Goal: Task Accomplishment & Management: Manage account settings

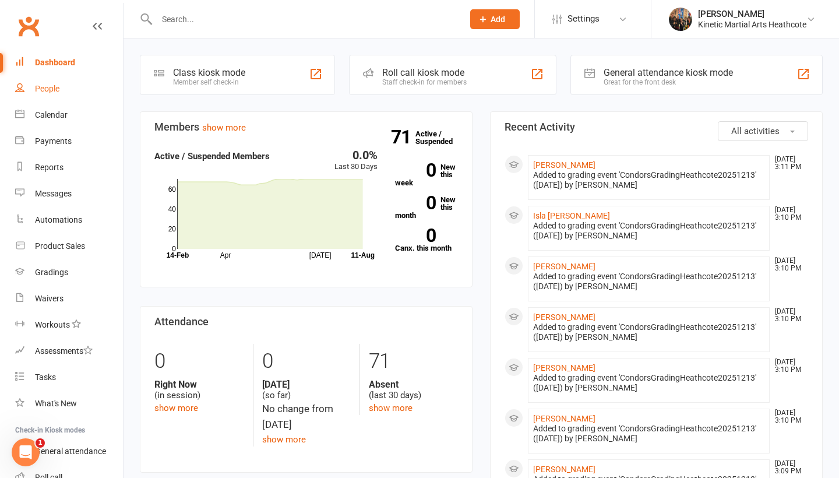
click at [49, 87] on div "People" at bounding box center [47, 88] width 24 height 9
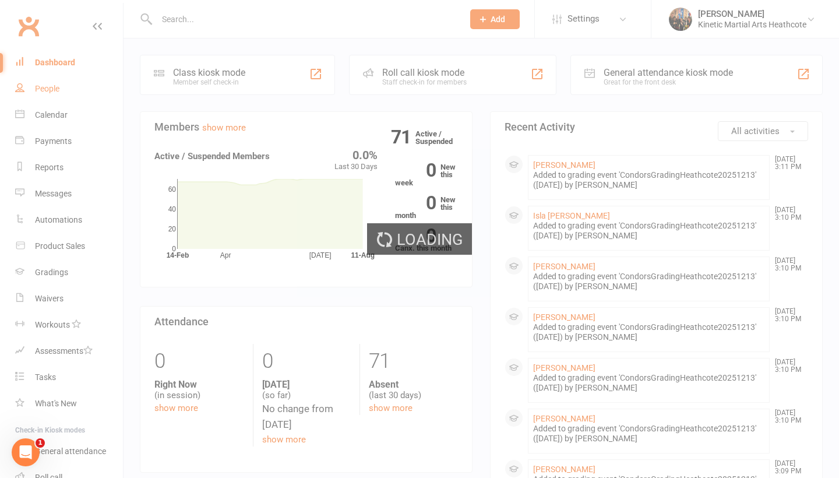
select select "100"
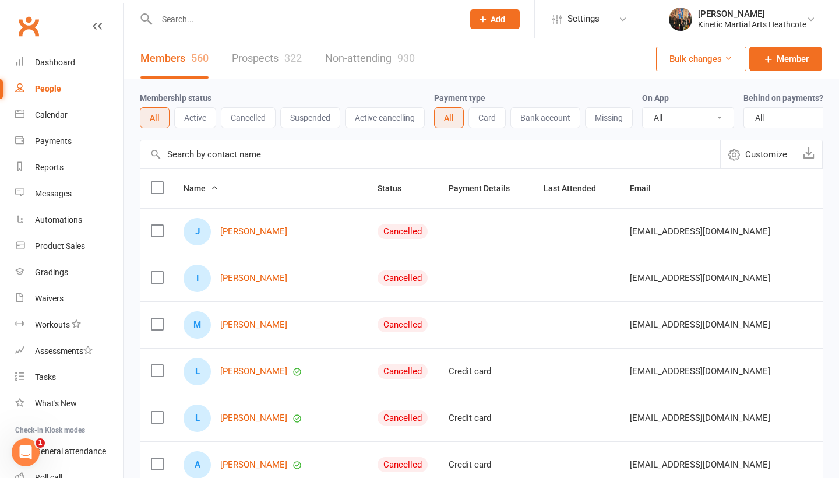
click at [196, 121] on button "Active" at bounding box center [195, 117] width 42 height 21
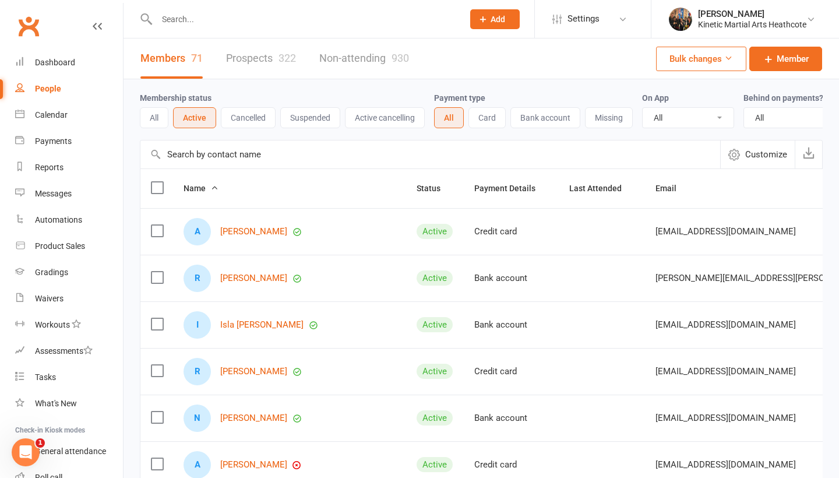
click at [193, 61] on div "71" at bounding box center [197, 58] width 12 height 12
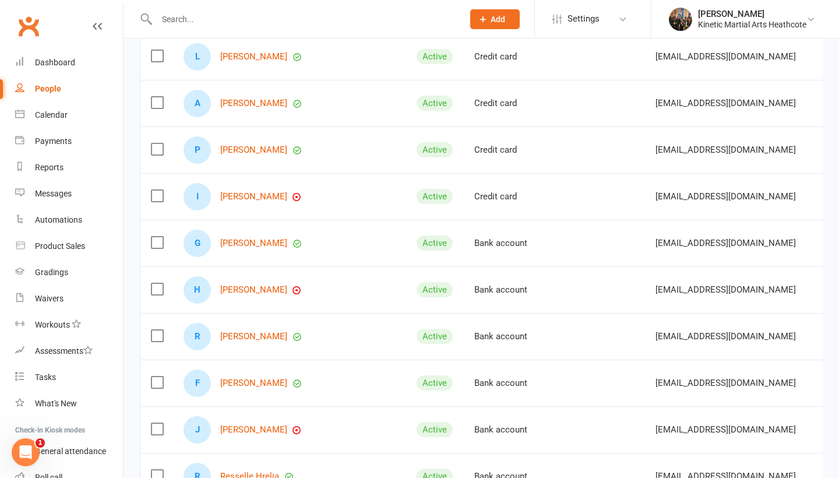
scroll to position [828, 0]
click at [292, 291] on icon "button" at bounding box center [296, 289] width 9 height 9
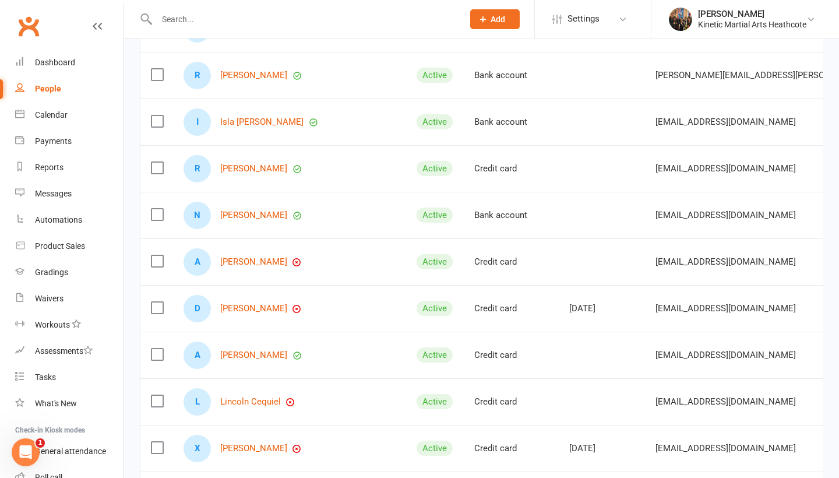
scroll to position [215, 0]
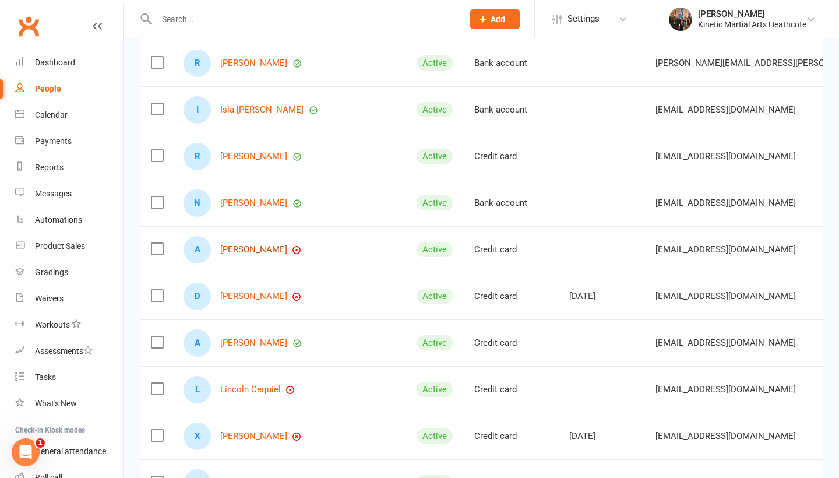
click at [259, 248] on link "[PERSON_NAME]" at bounding box center [253, 250] width 67 height 10
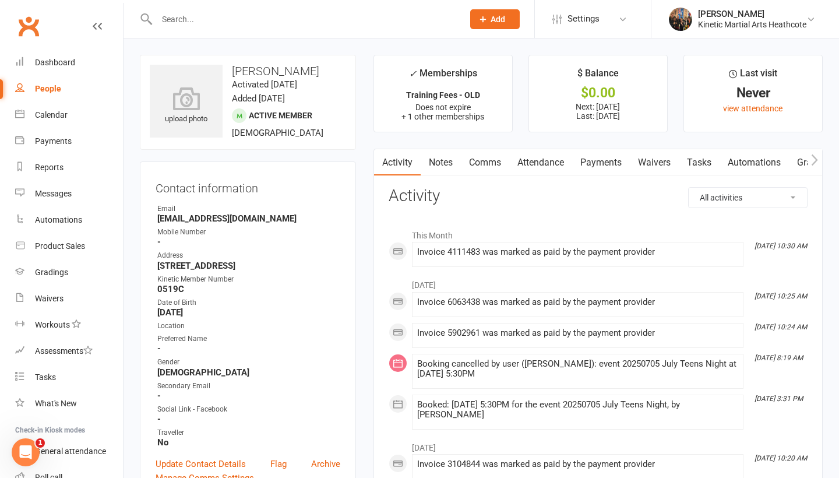
click at [604, 163] on link "Payments" at bounding box center [601, 162] width 58 height 27
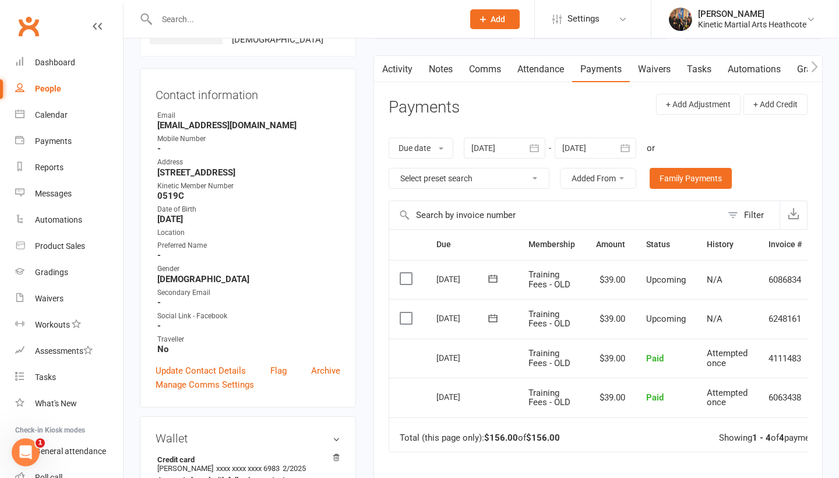
scroll to position [99, 0]
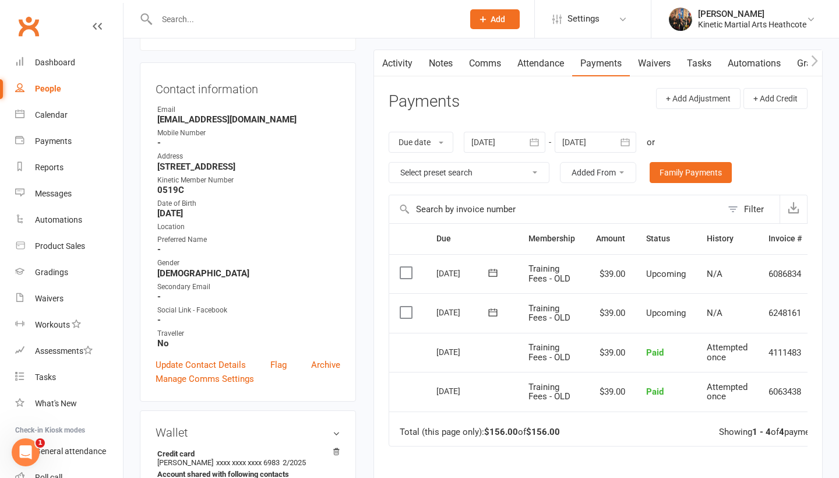
click at [522, 139] on div at bounding box center [505, 142] width 82 height 21
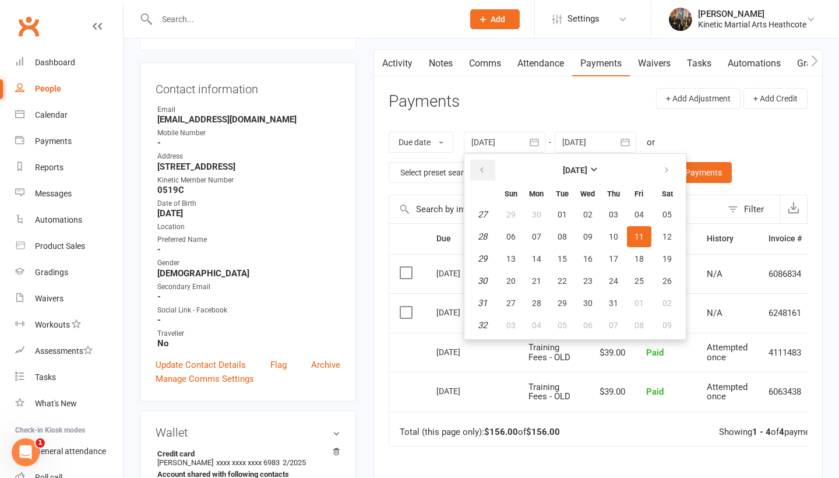
click at [485, 171] on icon "button" at bounding box center [482, 169] width 8 height 9
click at [481, 165] on icon "button" at bounding box center [482, 169] width 8 height 9
click at [613, 212] on span "01" at bounding box center [613, 214] width 9 height 9
type input "[DATE]"
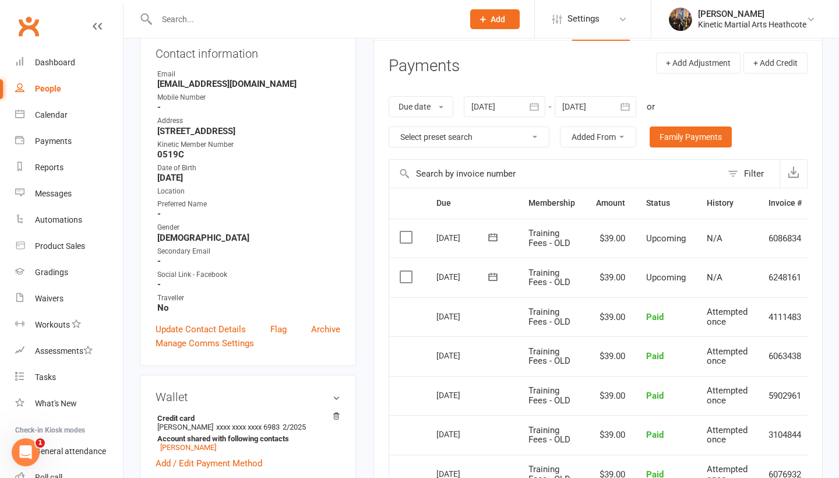
scroll to position [133, 0]
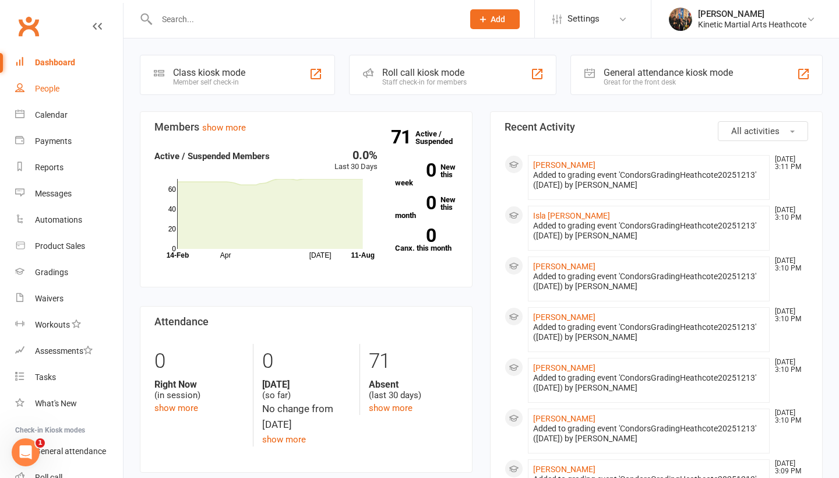
click at [55, 87] on div "People" at bounding box center [47, 88] width 24 height 9
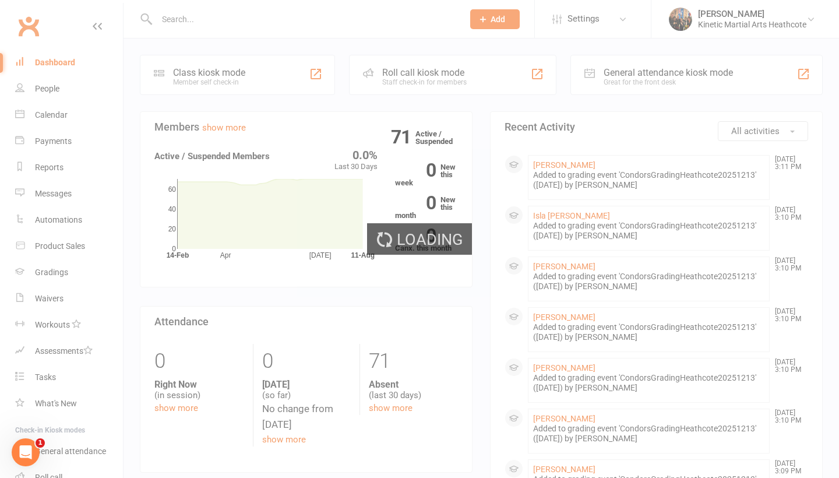
select select "100"
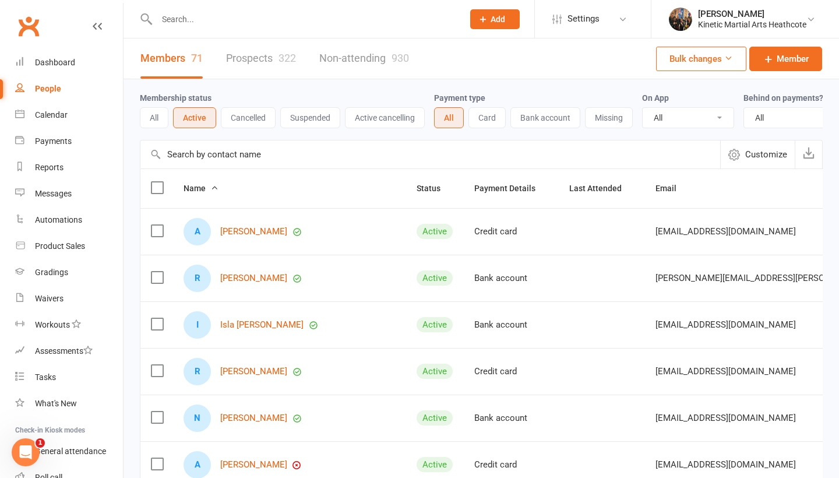
click at [178, 58] on link "Members 71" at bounding box center [171, 58] width 62 height 40
click at [199, 115] on button "Active" at bounding box center [194, 117] width 43 height 21
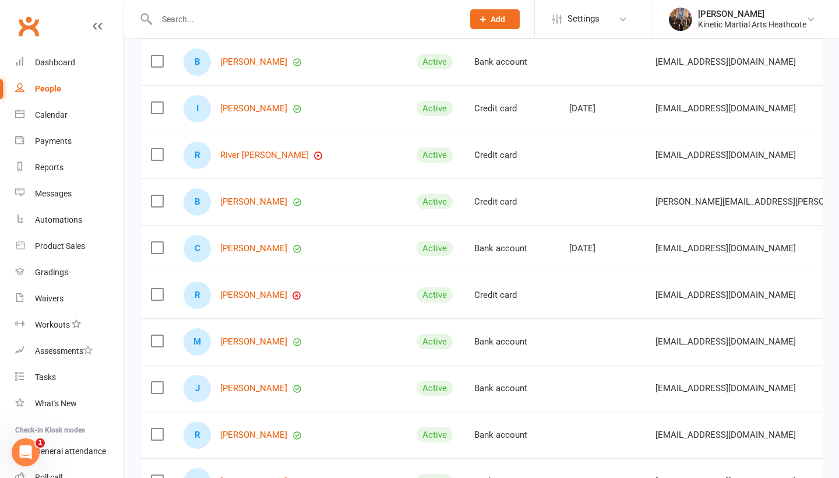
scroll to position [2919, 0]
